Goal: Information Seeking & Learning: Learn about a topic

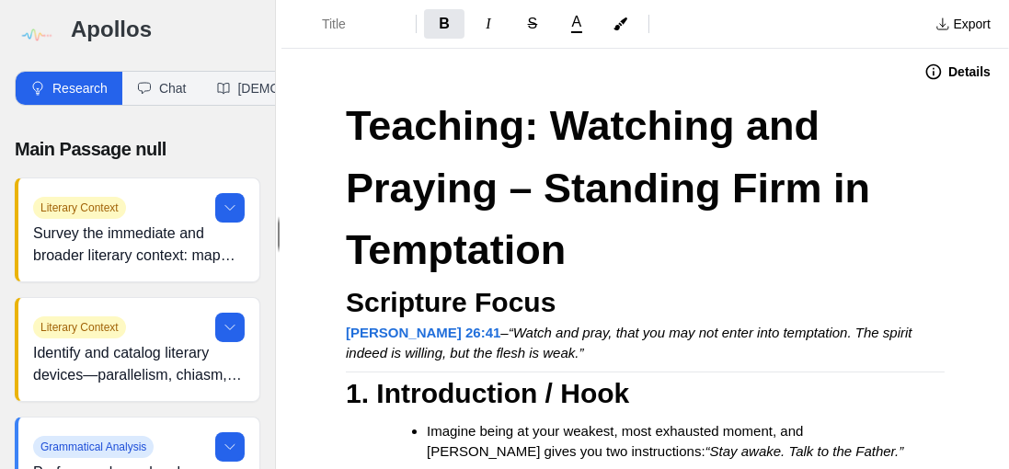
click at [630, 37] on button "Export" at bounding box center [963, 23] width 77 height 29
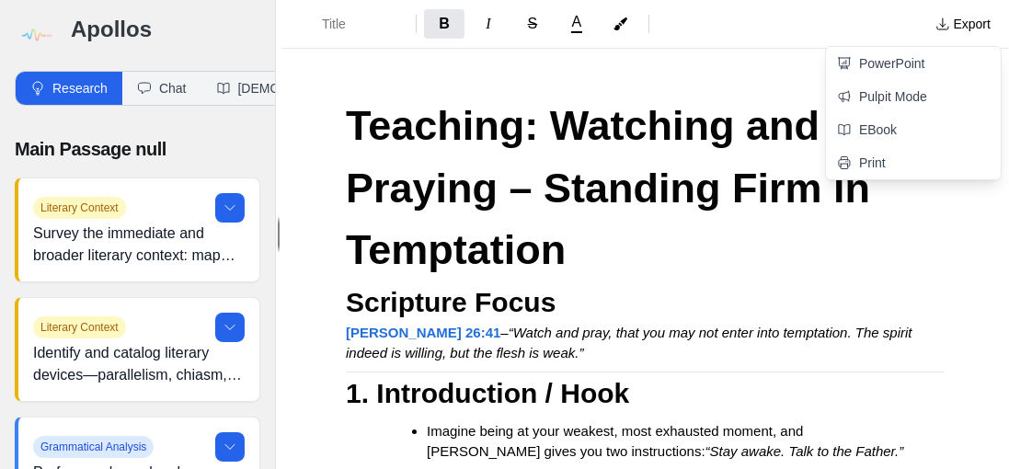
click at [630, 97] on link "Pulpit Mode" at bounding box center [913, 96] width 175 height 33
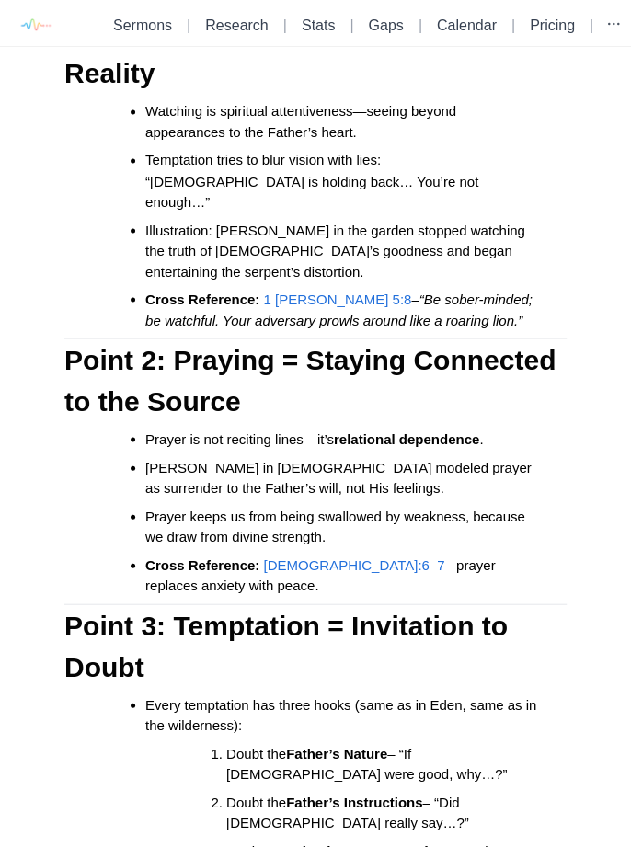
scroll to position [973, 0]
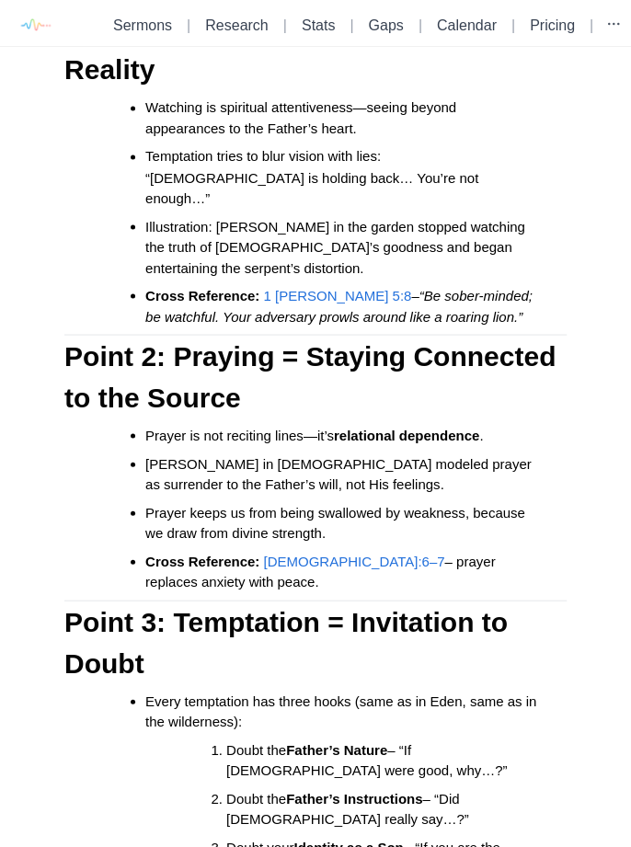
click at [314, 553] on span "[DEMOGRAPHIC_DATA]:6–7" at bounding box center [353, 561] width 181 height 16
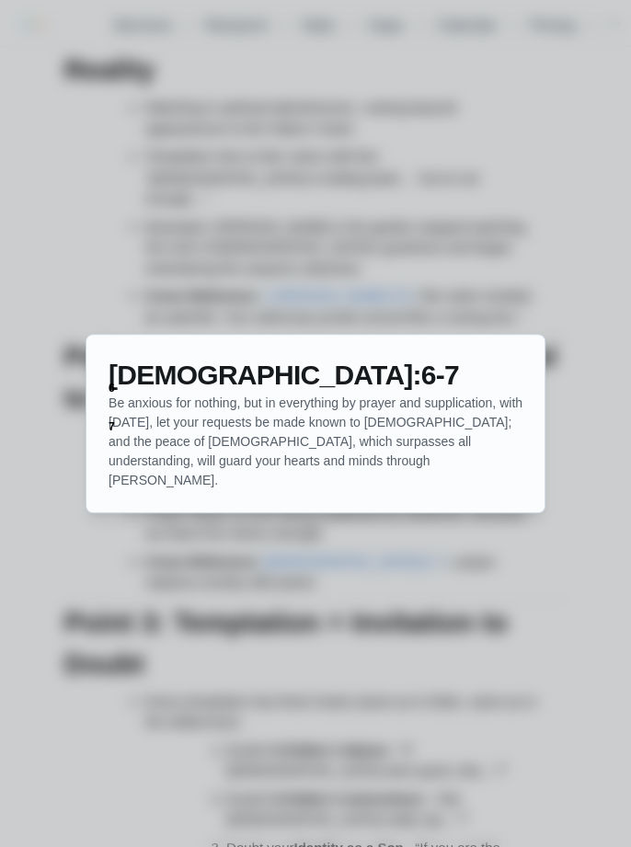
click at [420, 582] on div at bounding box center [315, 423] width 631 height 847
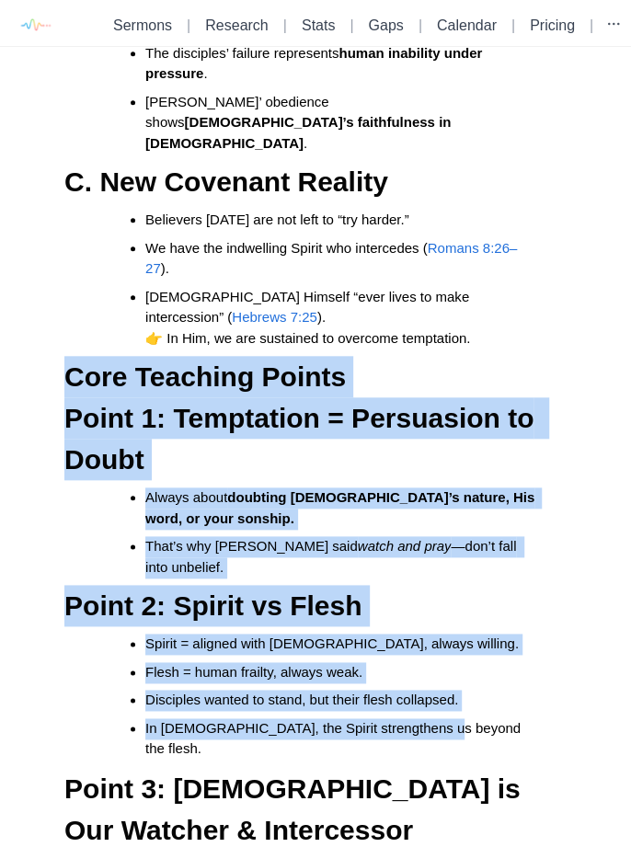
scroll to position [2610, 0]
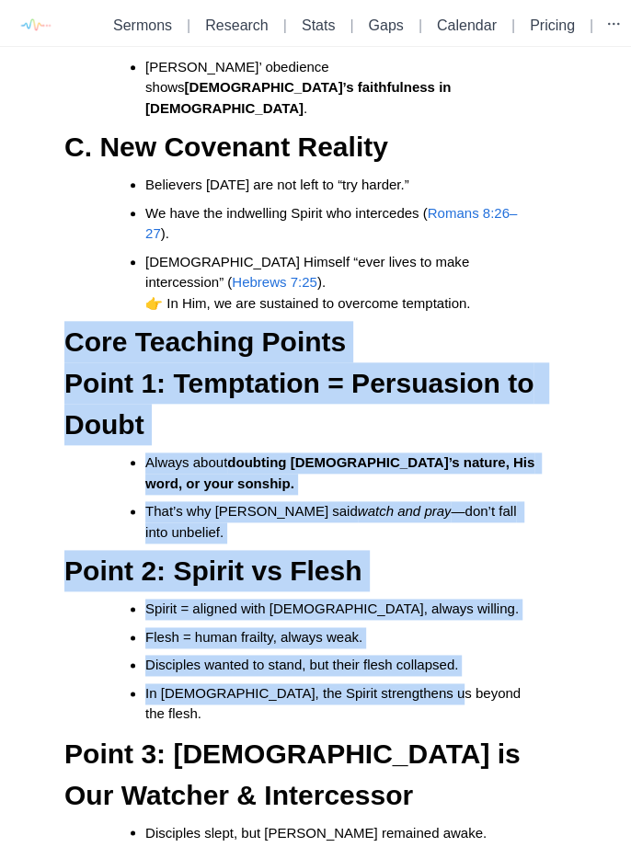
click at [495, 627] on li "Flesh = human frailty, always weak." at bounding box center [341, 637] width 392 height 21
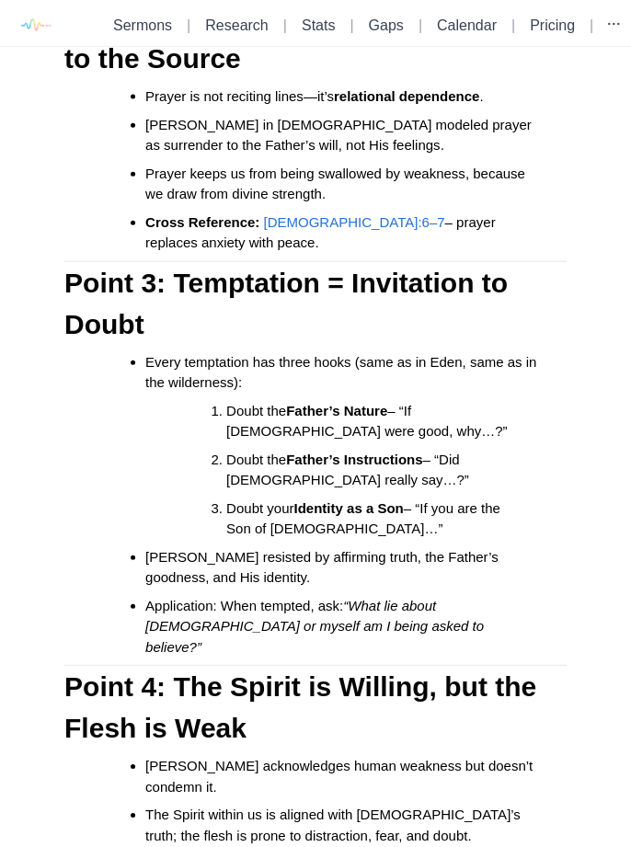
scroll to position [1308, 0]
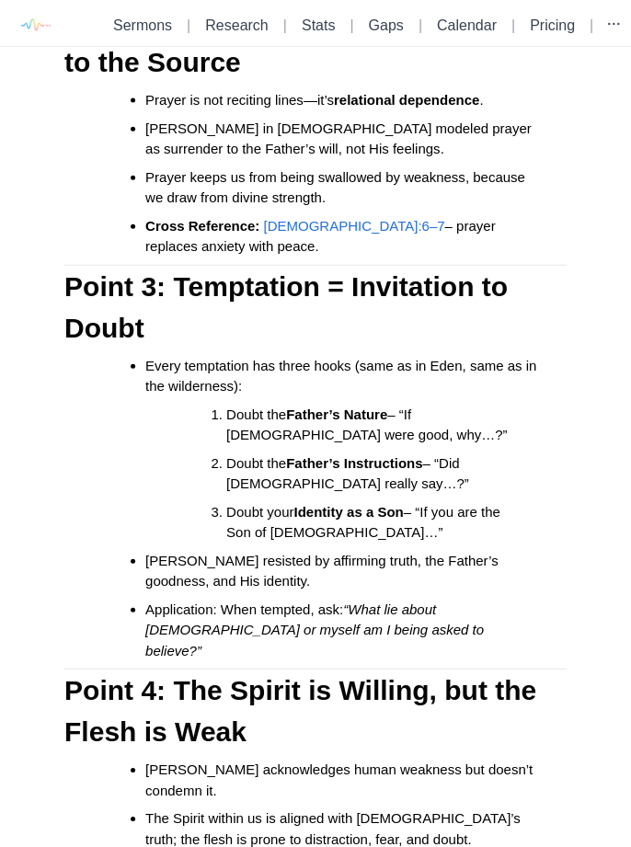
click at [558, 266] on h3 "Point 3: Temptation = Invitation to Doubt" at bounding box center [315, 307] width 502 height 83
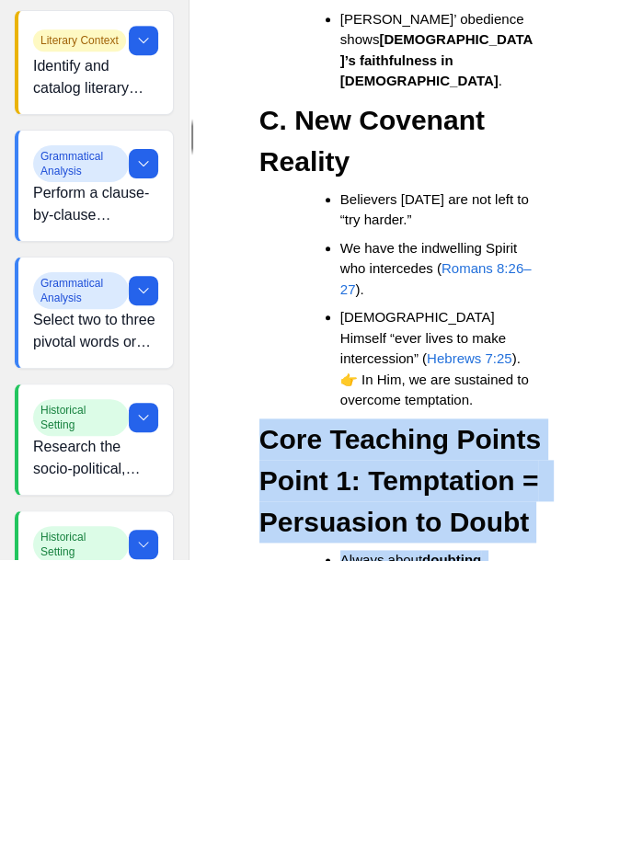
scroll to position [52, 0]
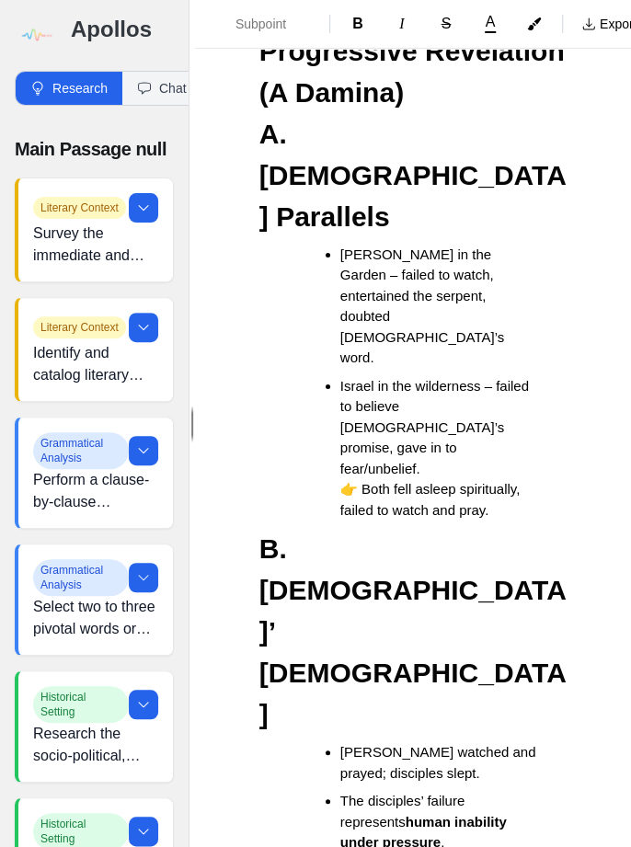
scroll to position [4037, 0]
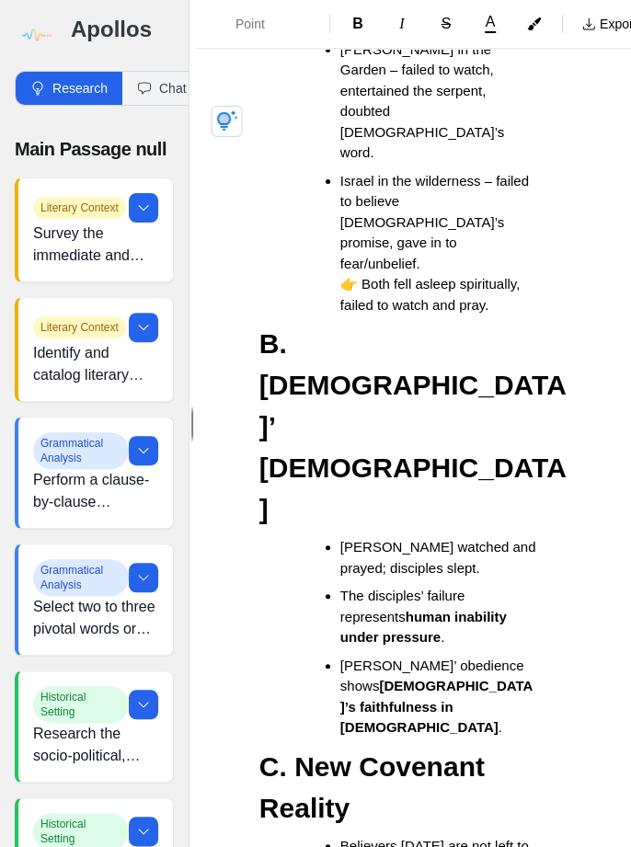
scroll to position [4241, 0]
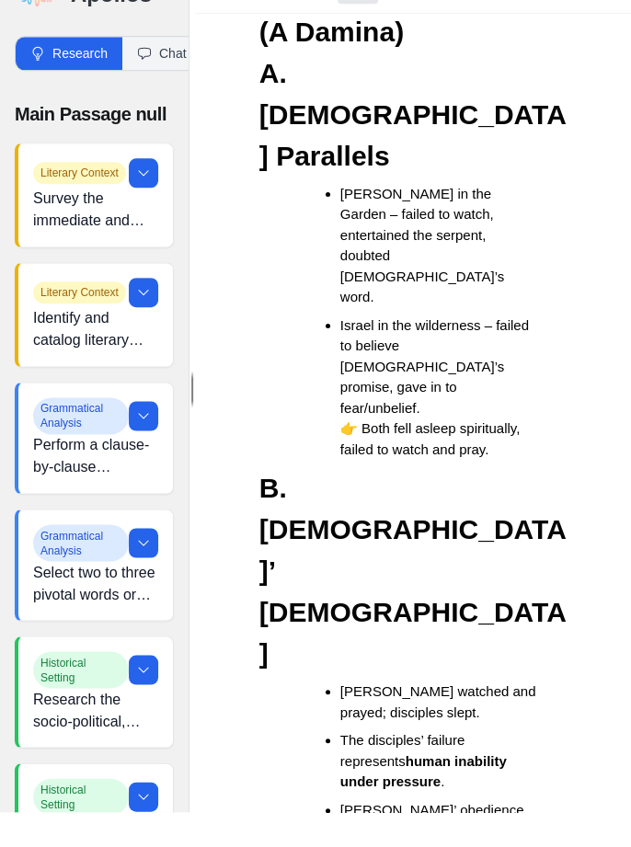
scroll to position [4060, 0]
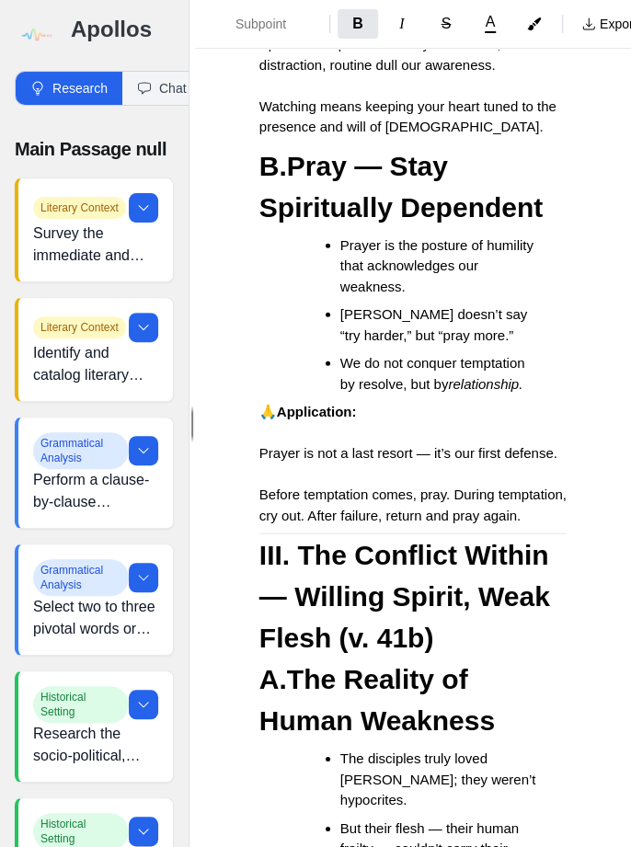
scroll to position [7912, 0]
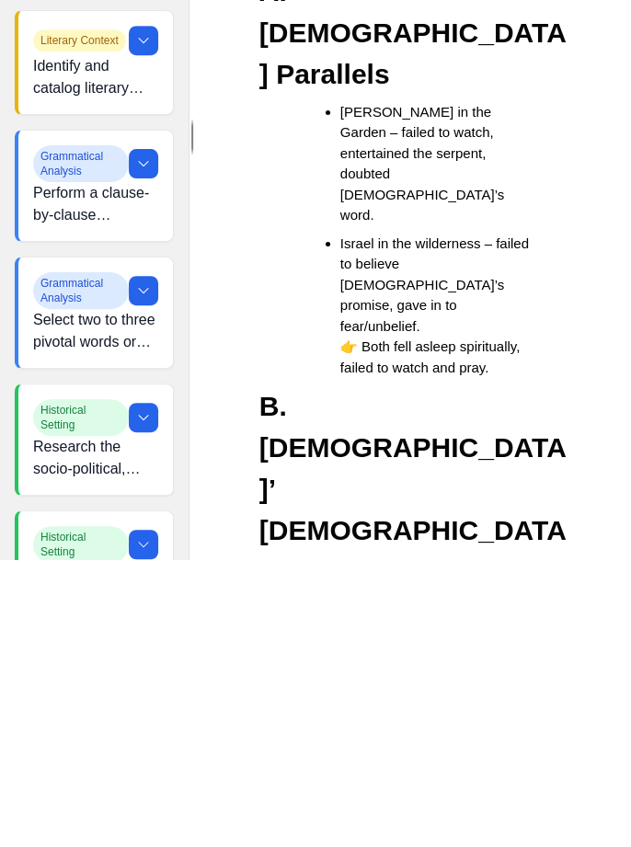
scroll to position [5536, 0]
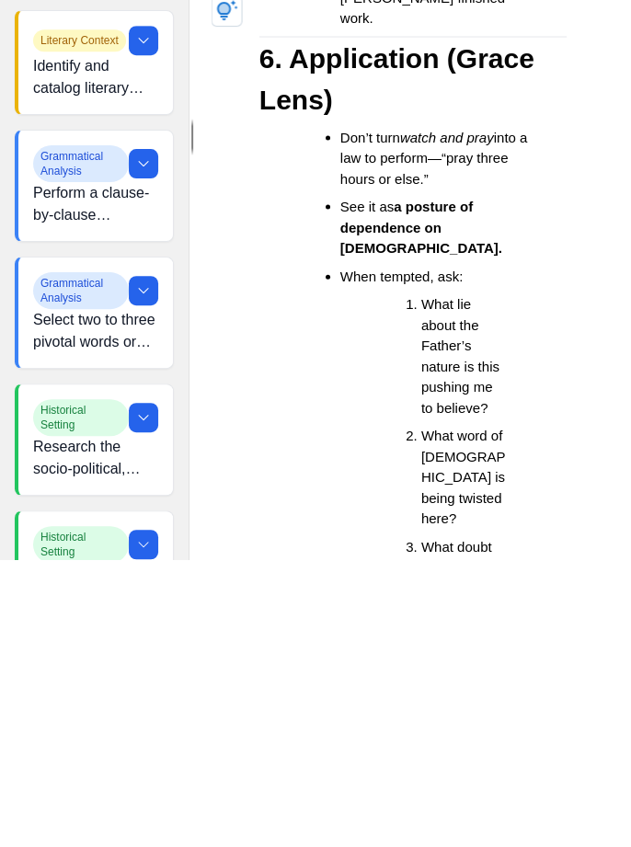
scroll to position [0, 0]
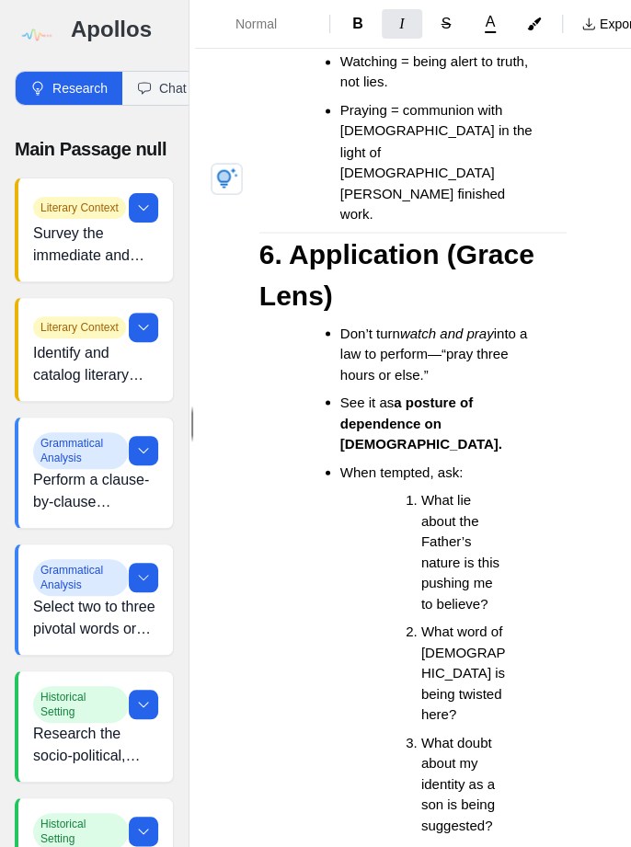
scroll to position [5458, 0]
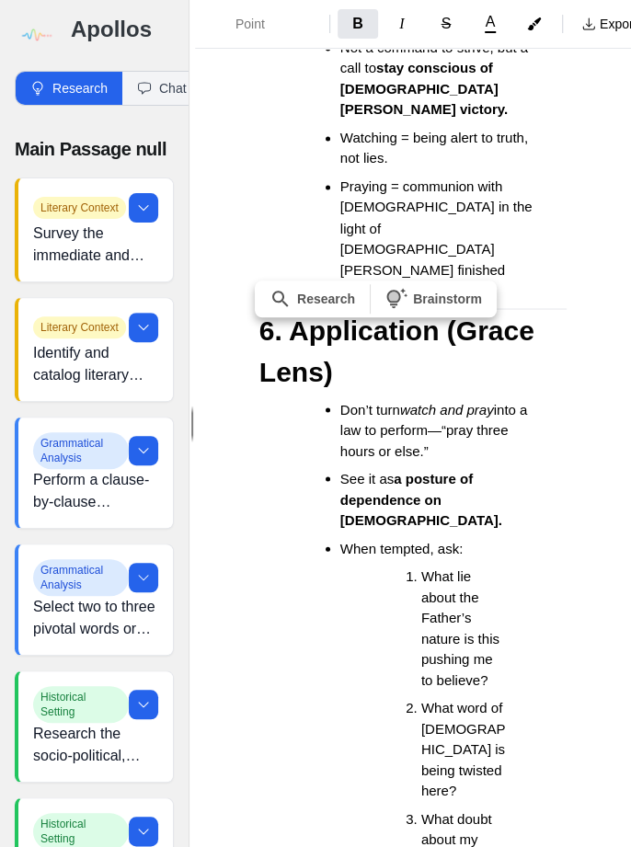
scroll to position [52, 0]
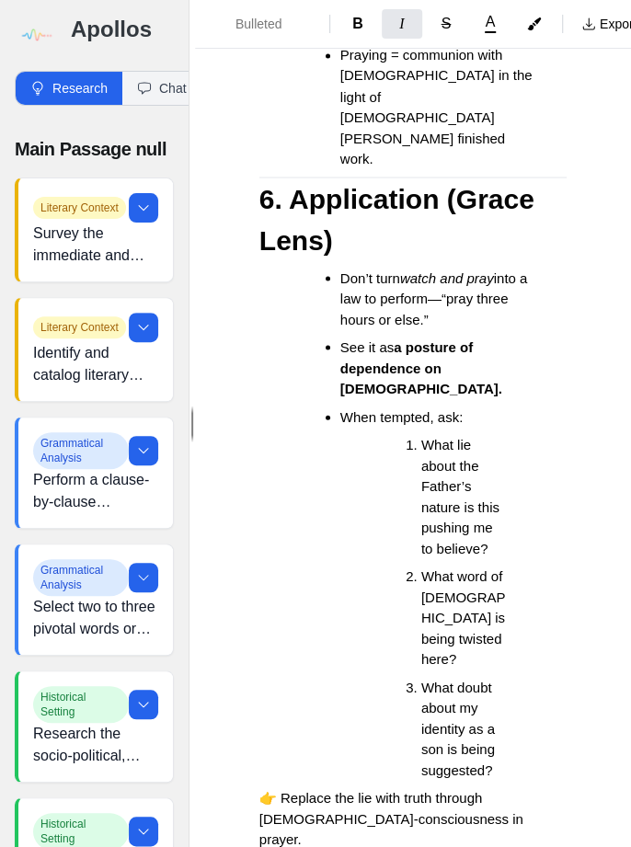
scroll to position [5490, 0]
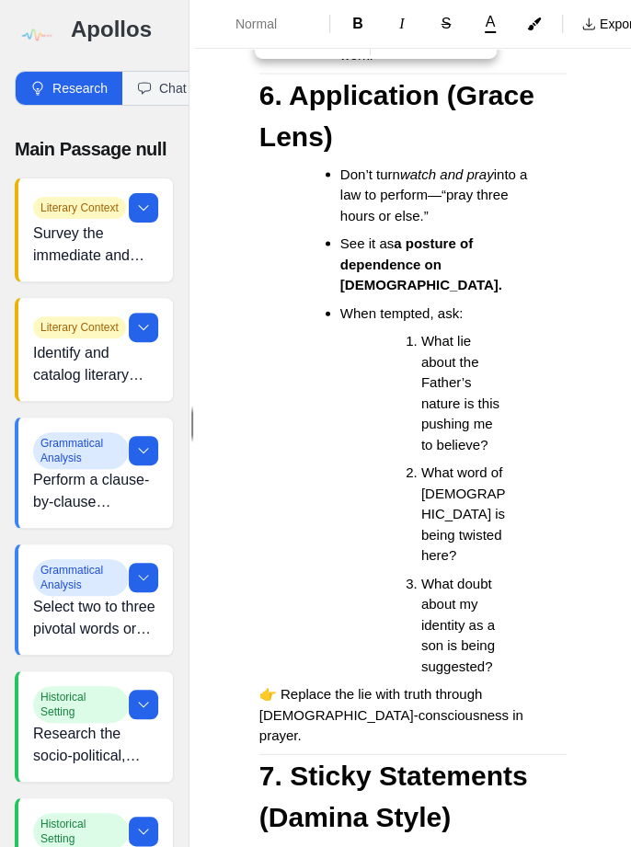
scroll to position [5591, 0]
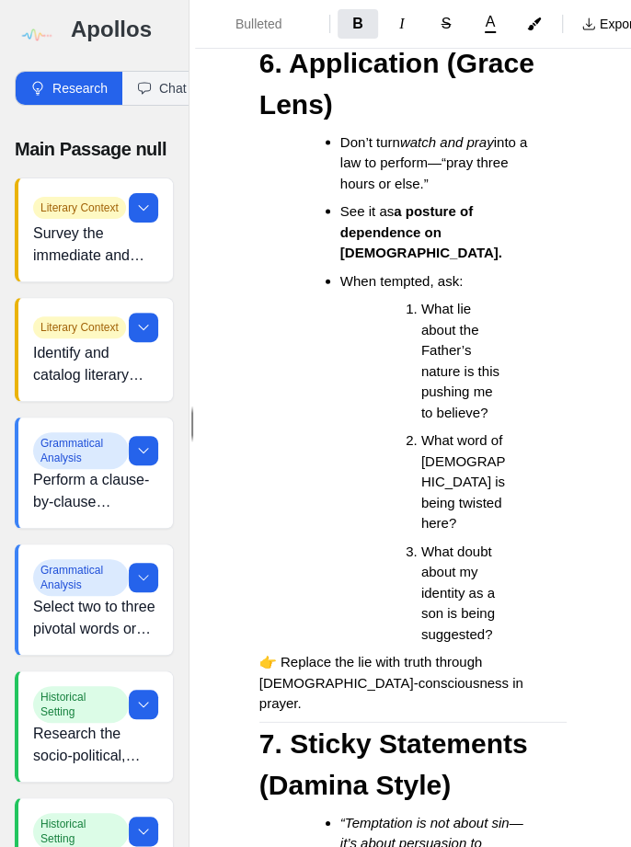
scroll to position [5623, 0]
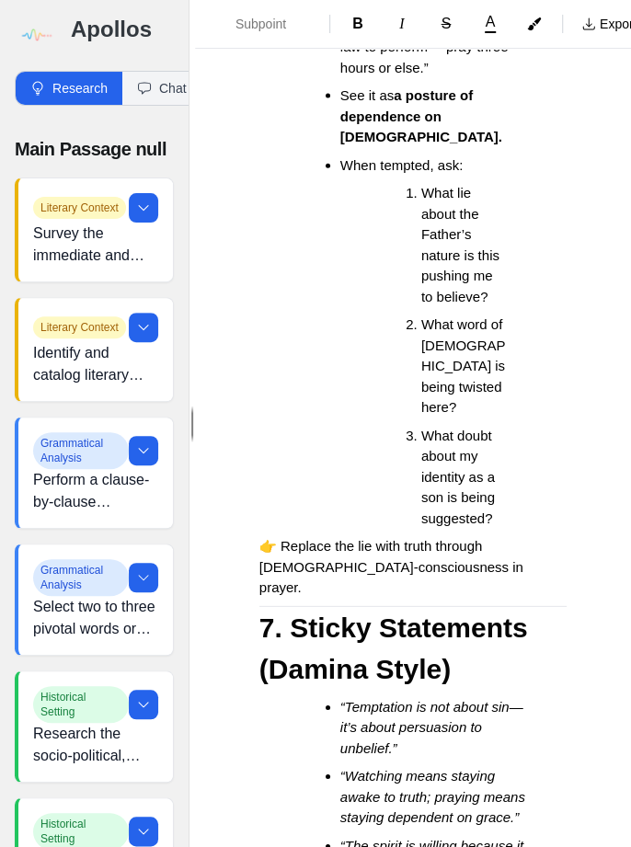
scroll to position [5739, 0]
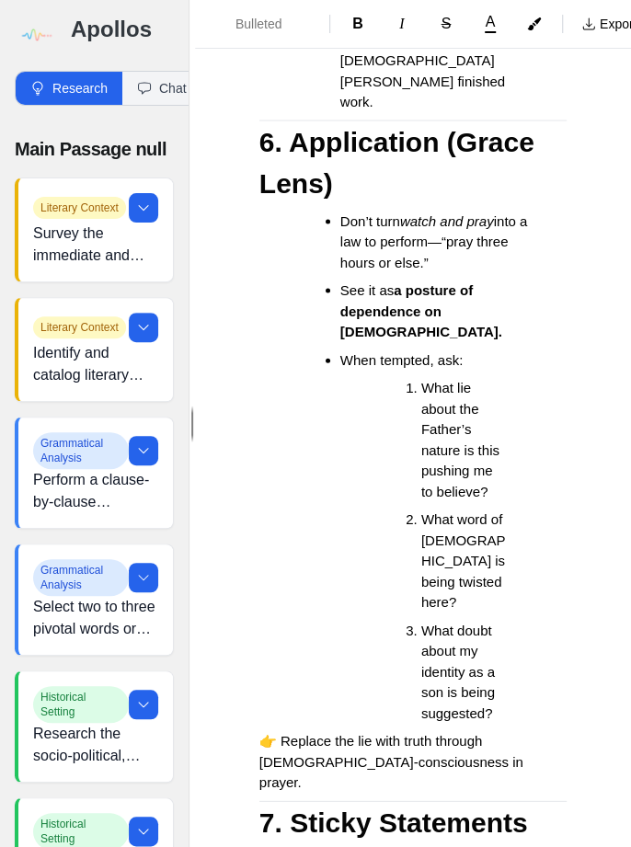
scroll to position [5544, 0]
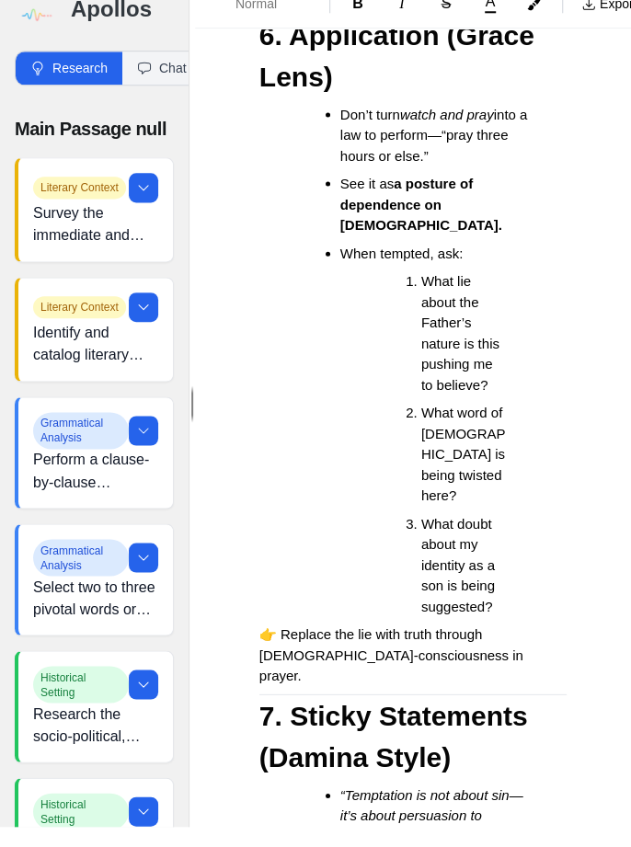
scroll to position [5632, 0]
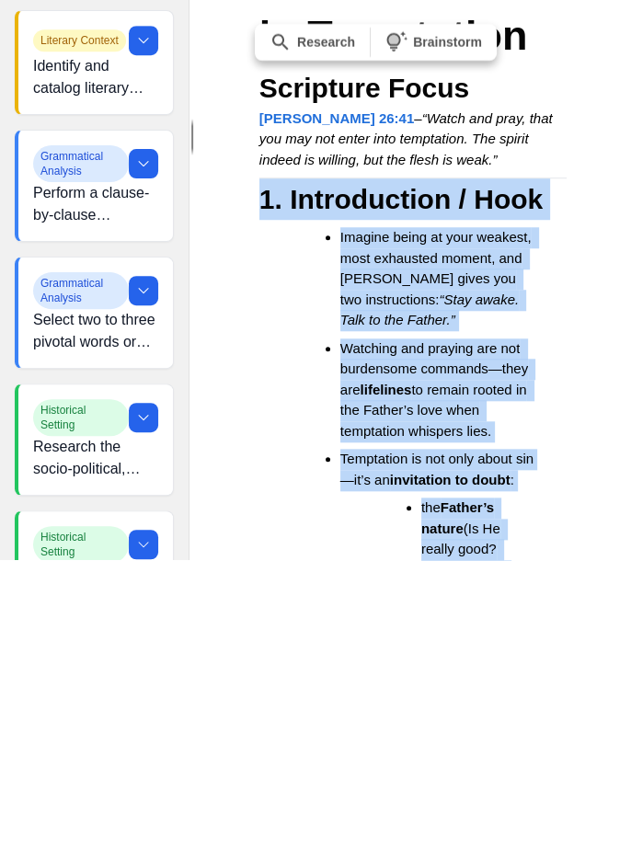
scroll to position [49, 0]
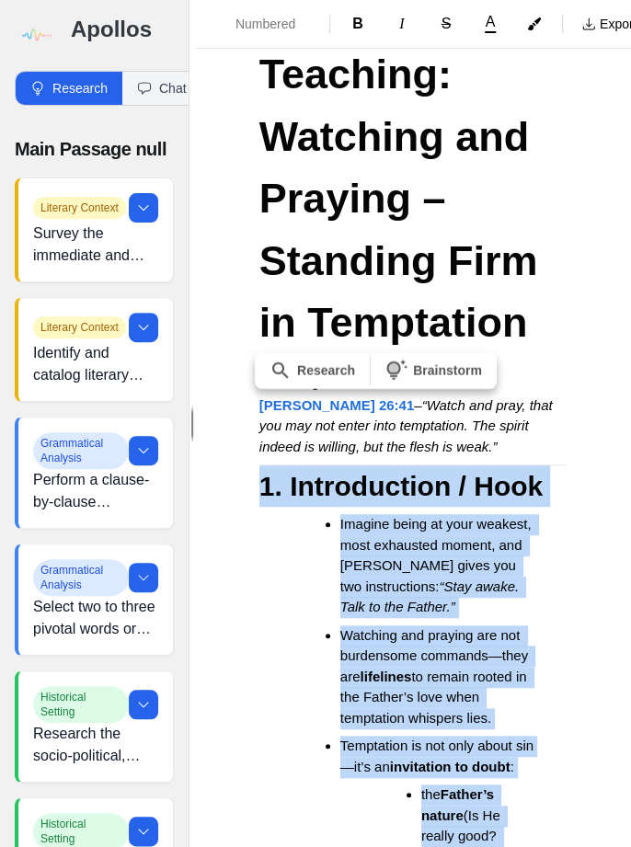
click at [558, 401] on p "[PERSON_NAME] 26:41 – “Watch and pray, that you may not enter into temptation. …" at bounding box center [412, 427] width 307 height 63
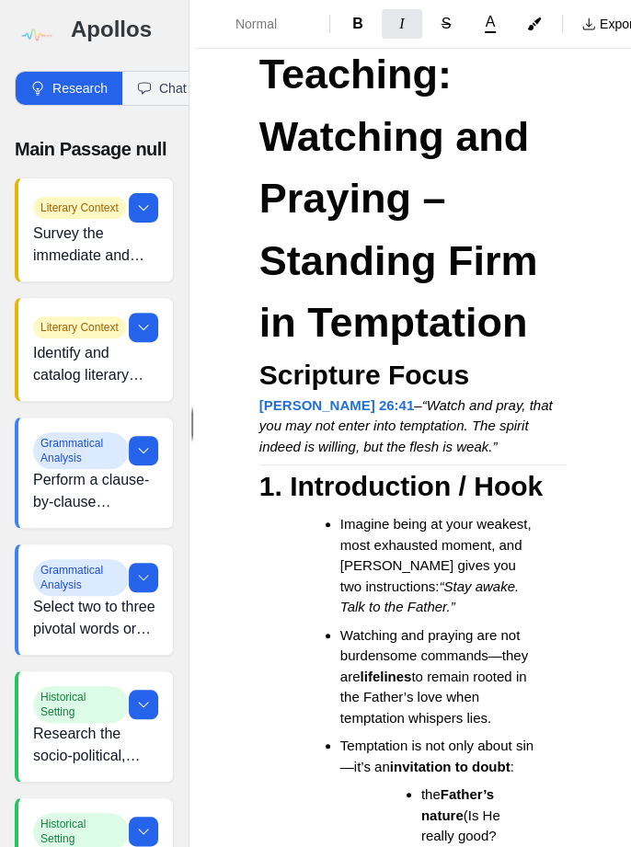
click at [557, 466] on h2 "1. Introduction / Hook" at bounding box center [412, 486] width 307 height 41
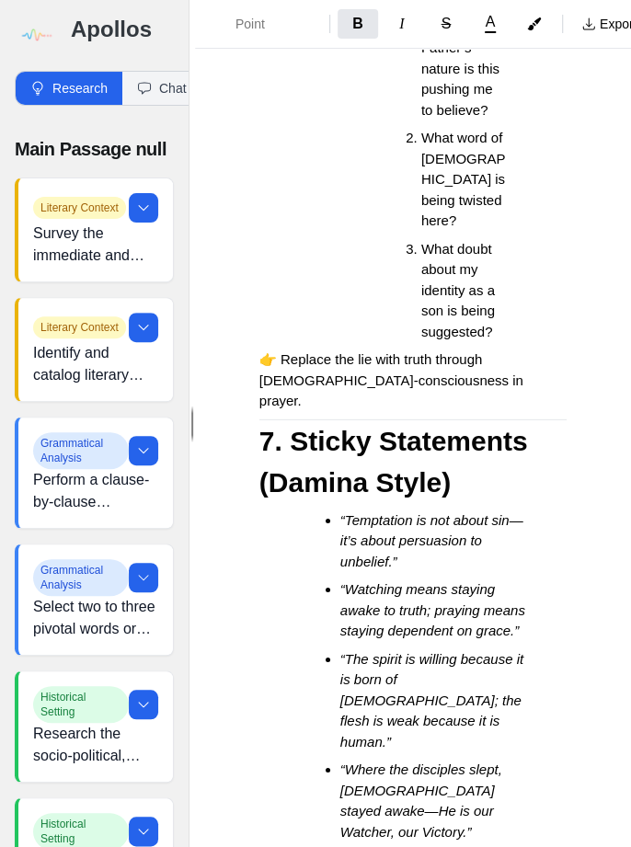
scroll to position [5927, 0]
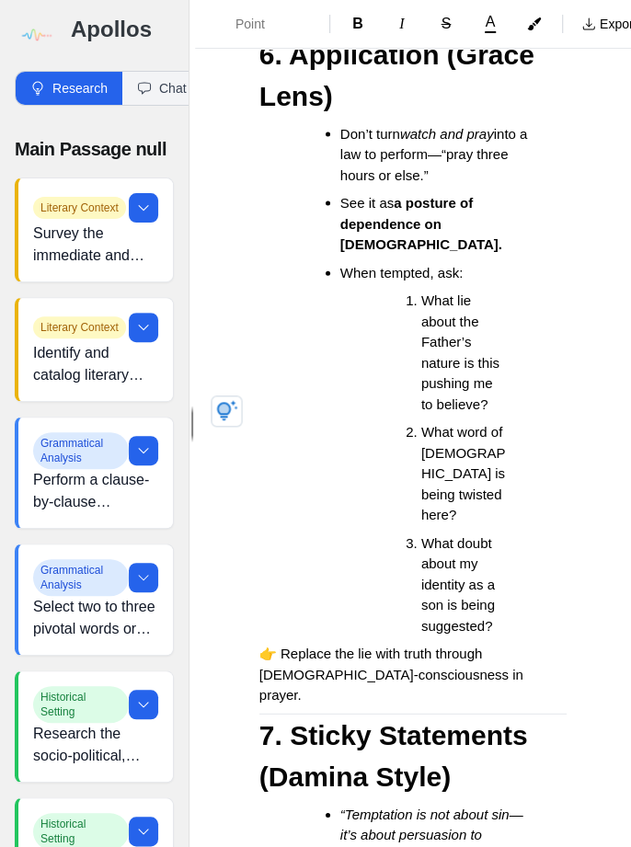
scroll to position [5631, 0]
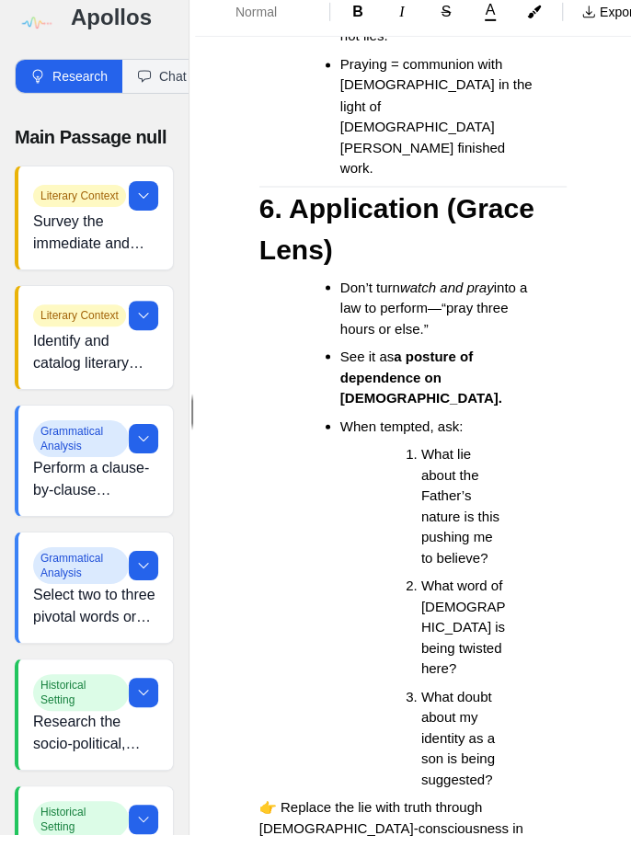
scroll to position [49, 0]
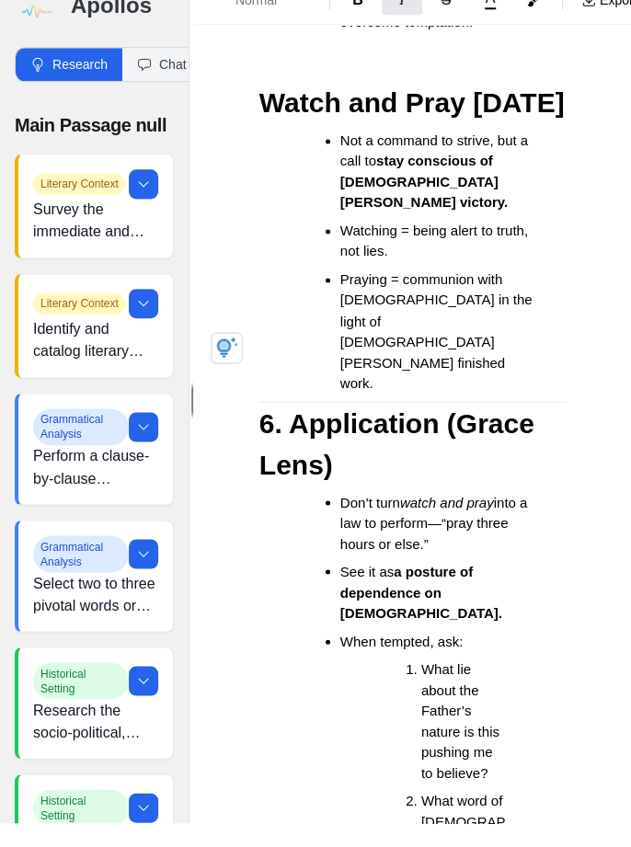
scroll to position [5235, 0]
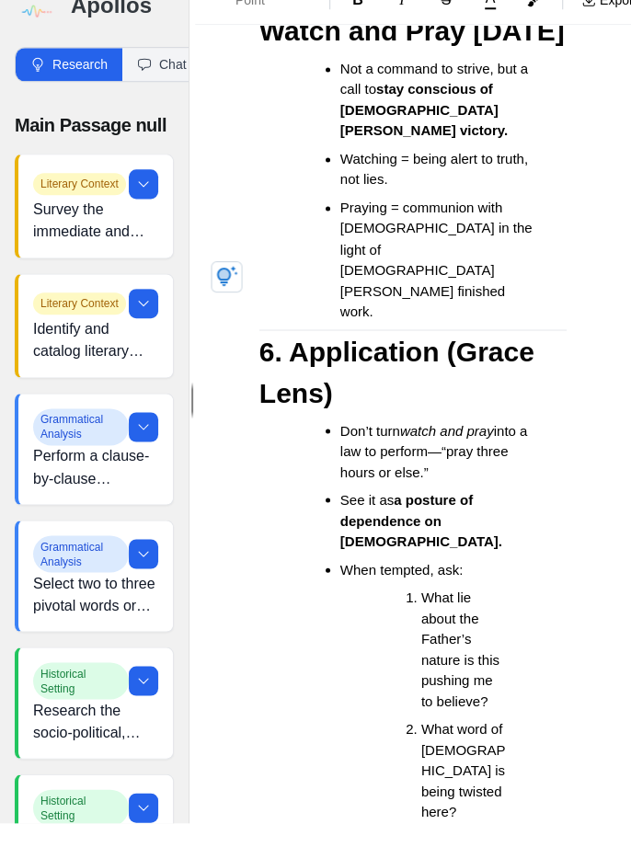
scroll to position [5312, 0]
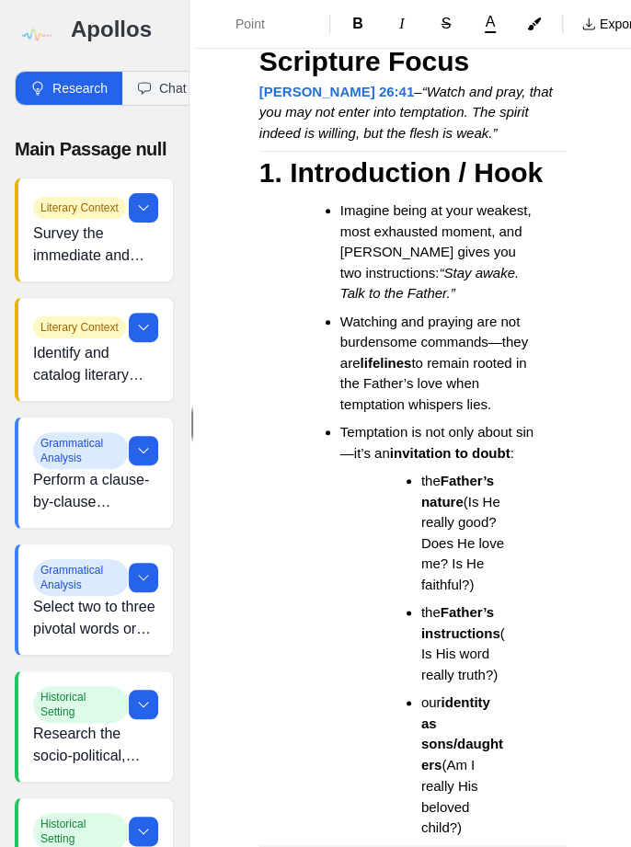
scroll to position [0, 0]
